Goal: Task Accomplishment & Management: Manage account settings

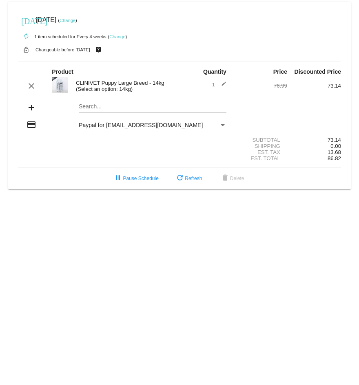
click at [224, 83] on mat-icon "edit" at bounding box center [221, 86] width 10 height 10
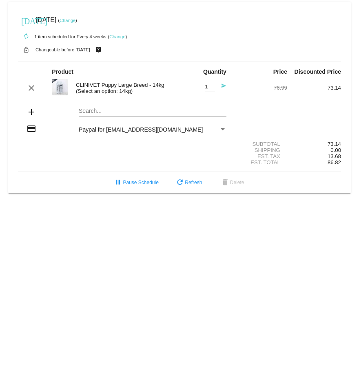
click at [223, 85] on mat-icon "send" at bounding box center [221, 88] width 10 height 10
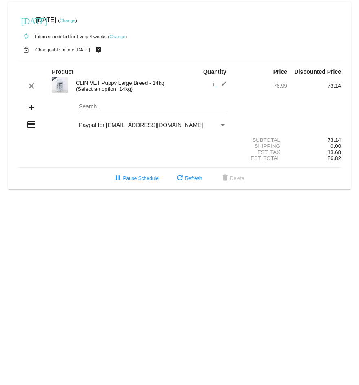
click at [57, 82] on img at bounding box center [60, 85] width 16 height 16
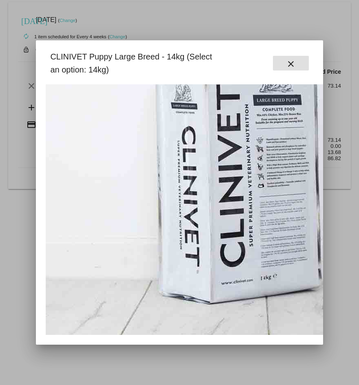
scroll to position [165, 0]
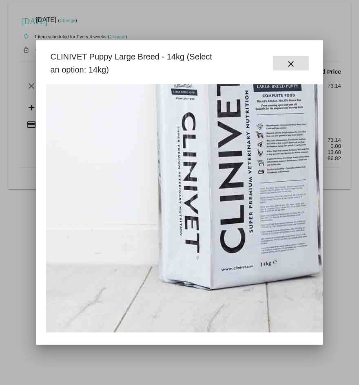
click at [291, 68] on mat-icon "close" at bounding box center [291, 64] width 10 height 10
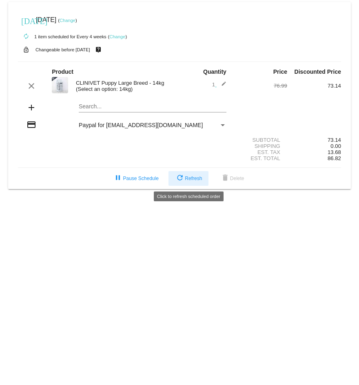
click at [186, 178] on span "refresh Refresh" at bounding box center [188, 179] width 27 height 6
click at [121, 35] on link "Change" at bounding box center [117, 36] width 16 height 5
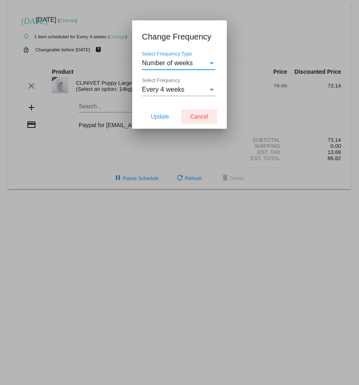
click at [198, 117] on span "Cancel" at bounding box center [199, 116] width 18 height 7
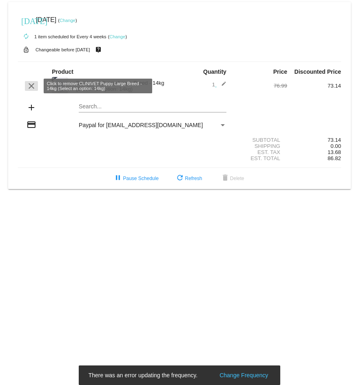
click at [31, 86] on mat-icon "clear" at bounding box center [31, 86] width 10 height 10
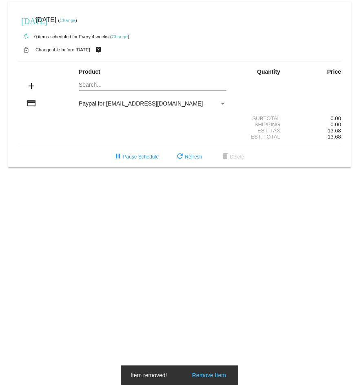
click at [93, 86] on mat-card "today Sep 12 2025 ( Change ) autorenew 0 items scheduled for Every 4 weeks ( Ch…" at bounding box center [179, 84] width 342 height 165
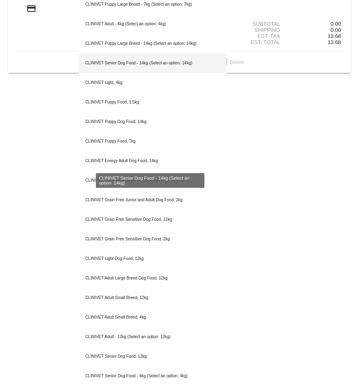
scroll to position [95, 0]
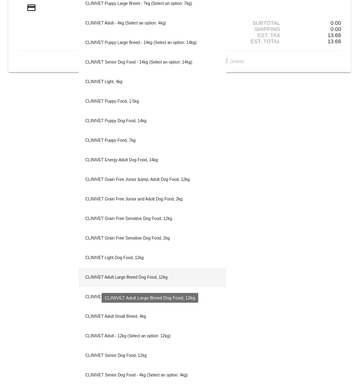
type input "clin"
click at [108, 277] on div "CLINIVET Adult Large Breed Dog Food, 12kg" at bounding box center [153, 278] width 148 height 20
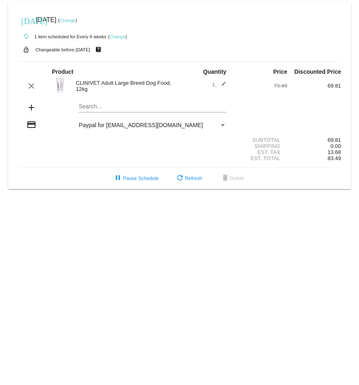
drag, startPoint x: 257, startPoint y: 153, endPoint x: 364, endPoint y: 154, distance: 107.6
click at [358, 154] on html "today Sep 12 2025 ( Change ) autorenew 1 item scheduled for Every 4 weeks ( Cha…" at bounding box center [179, 192] width 359 height 385
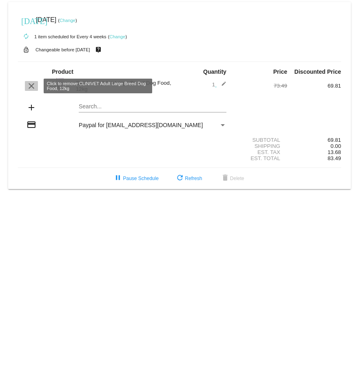
click at [31, 87] on mat-icon "clear" at bounding box center [31, 86] width 10 height 10
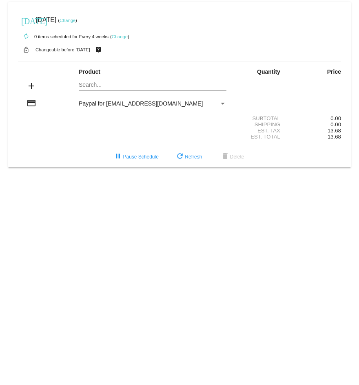
click at [31, 86] on mat-icon "add" at bounding box center [31, 86] width 10 height 10
click at [99, 83] on mat-card "[DATE] [DATE] ( Change ) autorenew 0 items scheduled for Every 4 weeks ( Change…" at bounding box center [179, 84] width 342 height 165
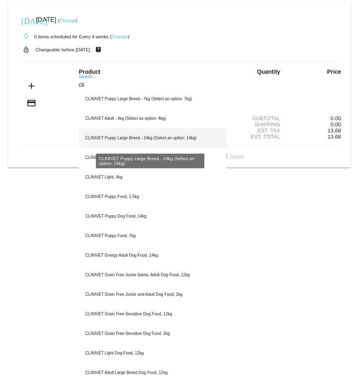
type input "cli"
click at [162, 139] on div "CLINIVET Puppy Large Breed - 14kg (Select an option: 14kg)" at bounding box center [153, 138] width 148 height 20
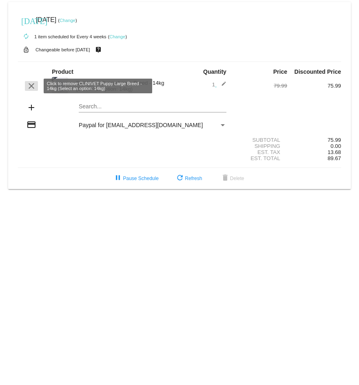
click at [31, 84] on mat-icon "clear" at bounding box center [31, 86] width 10 height 10
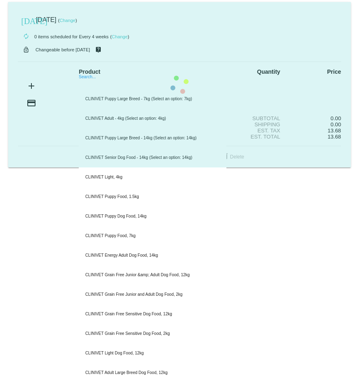
click at [123, 83] on mat-card "today Sep 12 2025 ( Change ) autorenew 0 items scheduled for Every 4 weeks ( Ch…" at bounding box center [179, 84] width 342 height 165
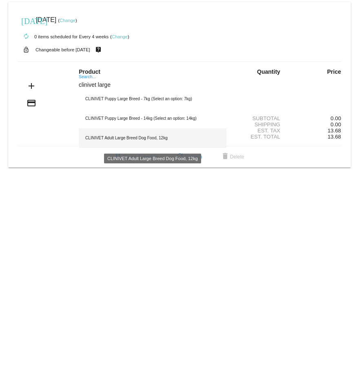
type input "clinivet large"
click at [125, 137] on div "CLINIVET Adult Large Breed Dog Food, 12kg" at bounding box center [153, 138] width 148 height 20
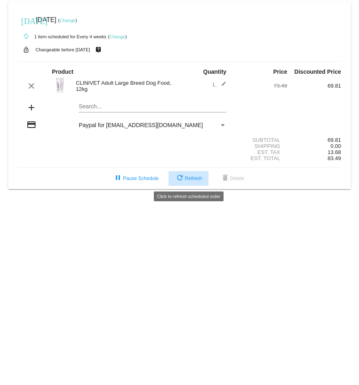
click at [194, 177] on span "refresh Refresh" at bounding box center [188, 179] width 27 height 6
click at [90, 106] on mat-card "[DATE] [DATE] ( Change ) autorenew 1 item scheduled for Every 4 weeks ( Change …" at bounding box center [179, 95] width 342 height 187
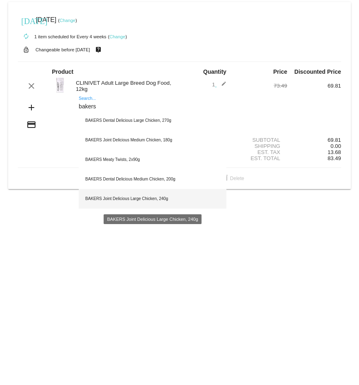
type input "bakers"
click at [124, 198] on div "BAKERS Joint Delicious Large Chicken, 240g" at bounding box center [153, 199] width 148 height 20
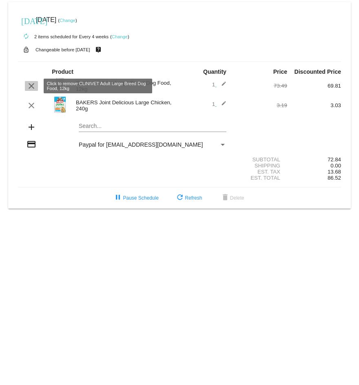
click at [30, 85] on mat-icon "clear" at bounding box center [31, 86] width 10 height 10
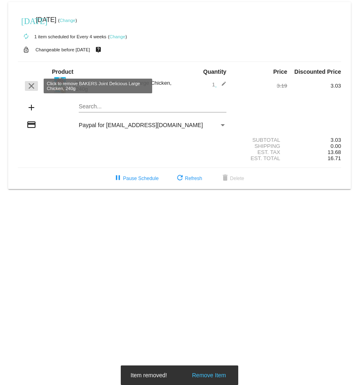
click at [30, 84] on mat-icon "clear" at bounding box center [31, 86] width 10 height 10
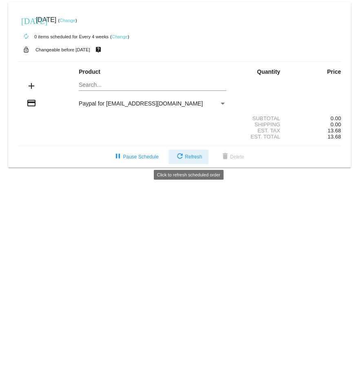
click at [197, 155] on span "refresh Refresh" at bounding box center [188, 157] width 27 height 6
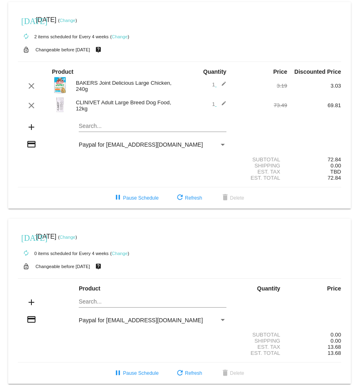
click at [185, 254] on div "autorenew 0 items scheduled for Every 4 weeks ( Change )" at bounding box center [179, 253] width 323 height 16
click at [234, 370] on span "delete Delete" at bounding box center [232, 373] width 24 height 6
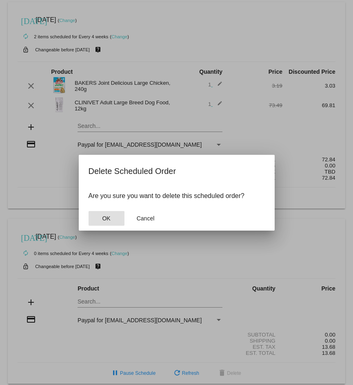
click at [103, 215] on span "OK" at bounding box center [106, 218] width 8 height 7
